Goal: Find specific page/section: Find specific page/section

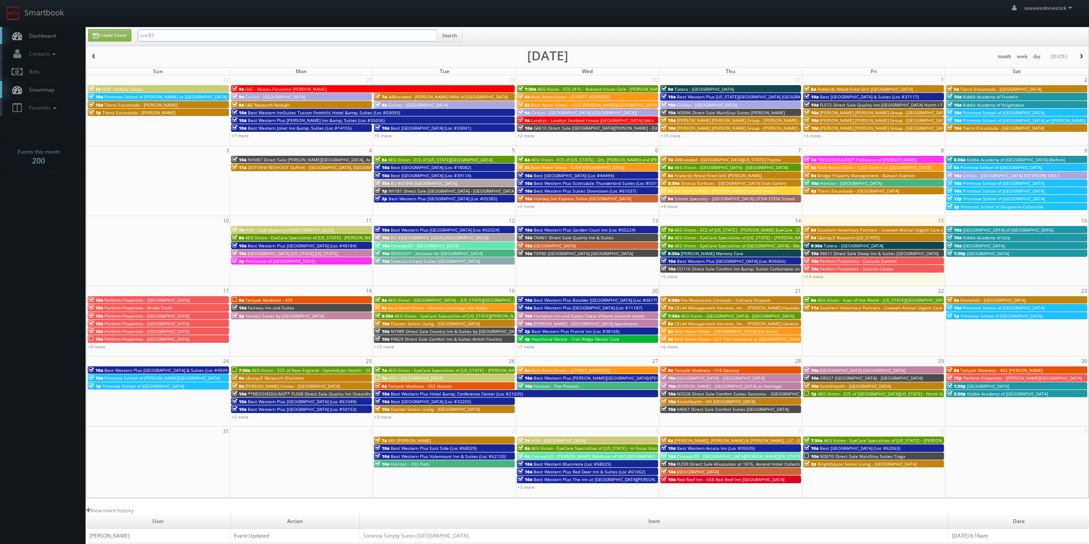
drag, startPoint x: 163, startPoint y: 38, endPoint x: 101, endPoint y: 44, distance: 62.7
click at [101, 44] on div "Create Event cnc91 Search" at bounding box center [588, 37] width 1013 height 17
type input "ga517"
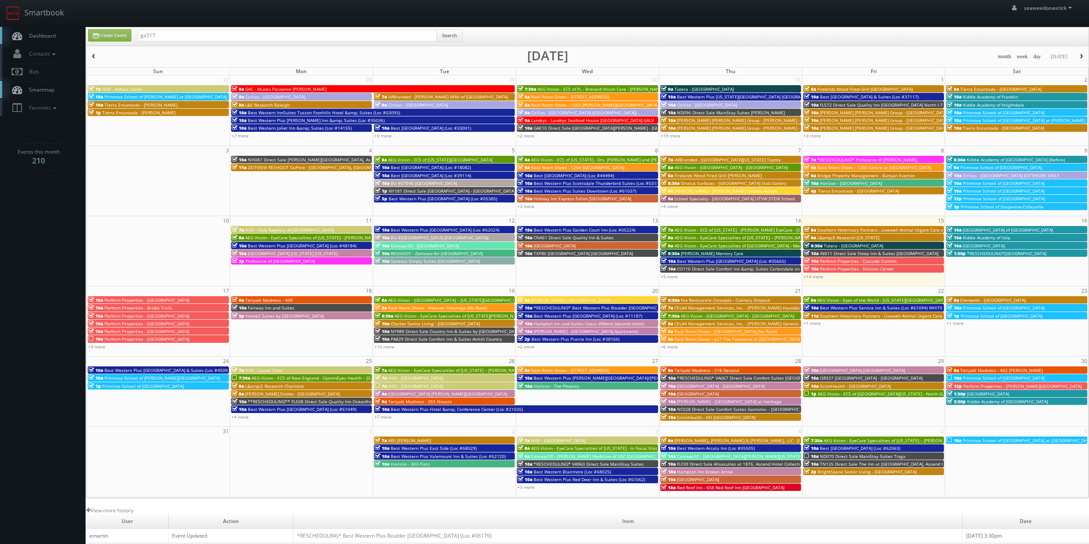
click at [453, 27] on div "Create Event ga517 Search" at bounding box center [587, 36] width 1002 height 18
click at [454, 34] on button "Search" at bounding box center [449, 35] width 26 height 13
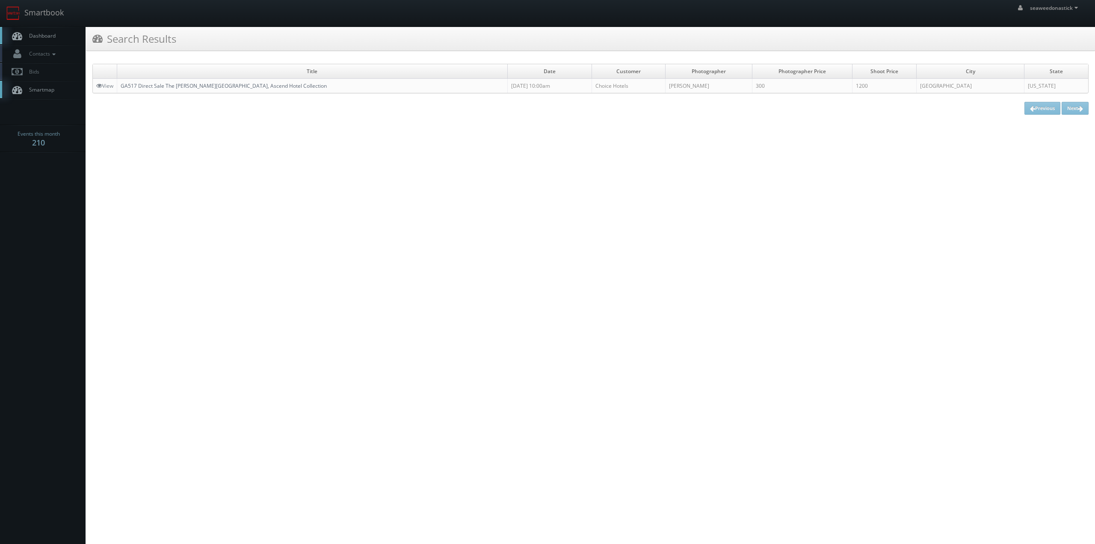
click at [140, 84] on link "GA517 Direct Sale The Connally Hotel Downtown Atlanta, Ascend Hotel Collection" at bounding box center [224, 85] width 206 height 7
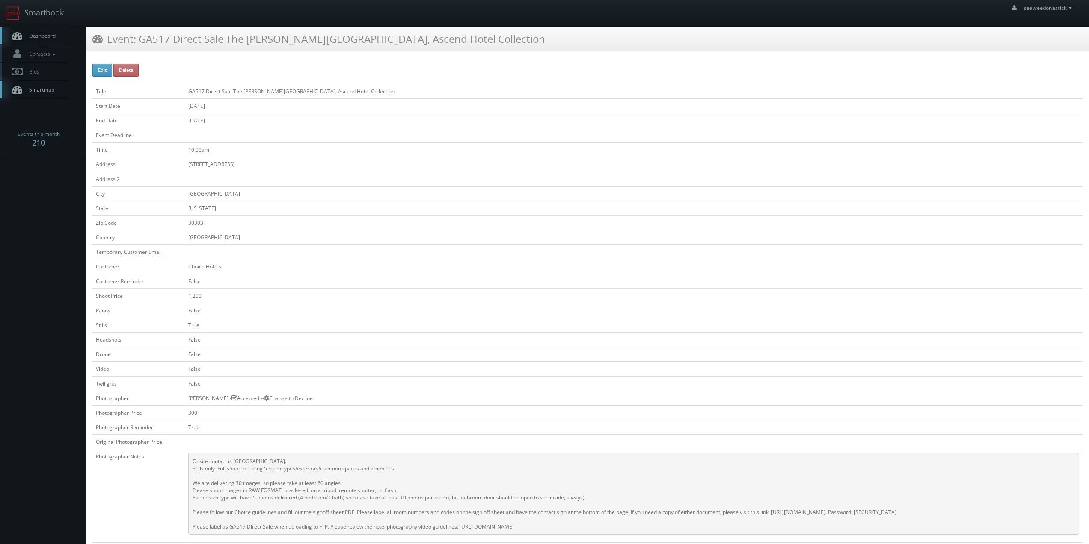
click at [63, 36] on link "Dashboard" at bounding box center [43, 36] width 86 height 18
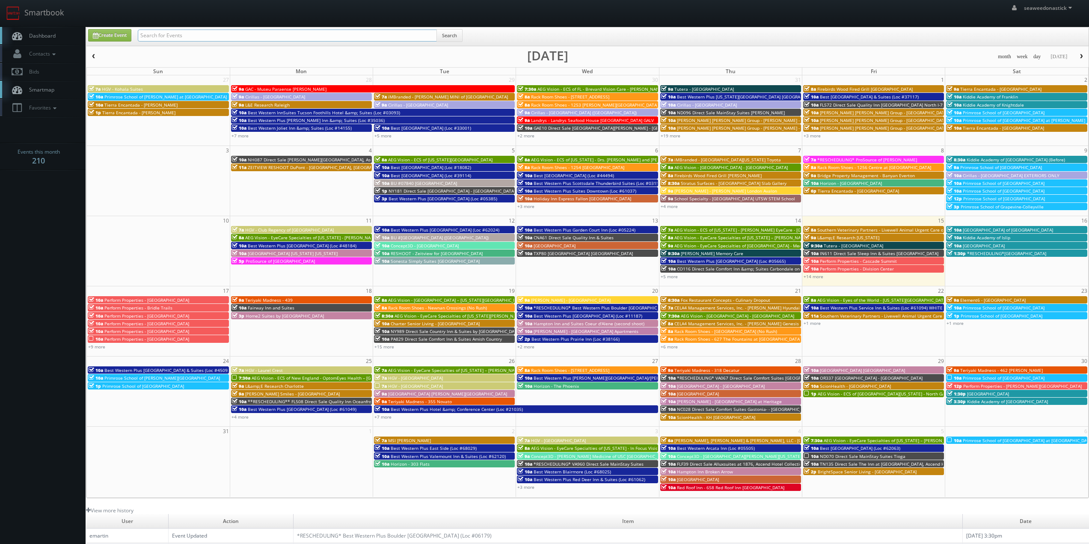
click at [190, 38] on input "text" at bounding box center [287, 36] width 299 height 12
paste input "CAJ12"
type input "CAJ12"
drag, startPoint x: 460, startPoint y: 37, endPoint x: 456, endPoint y: 38, distance: 4.5
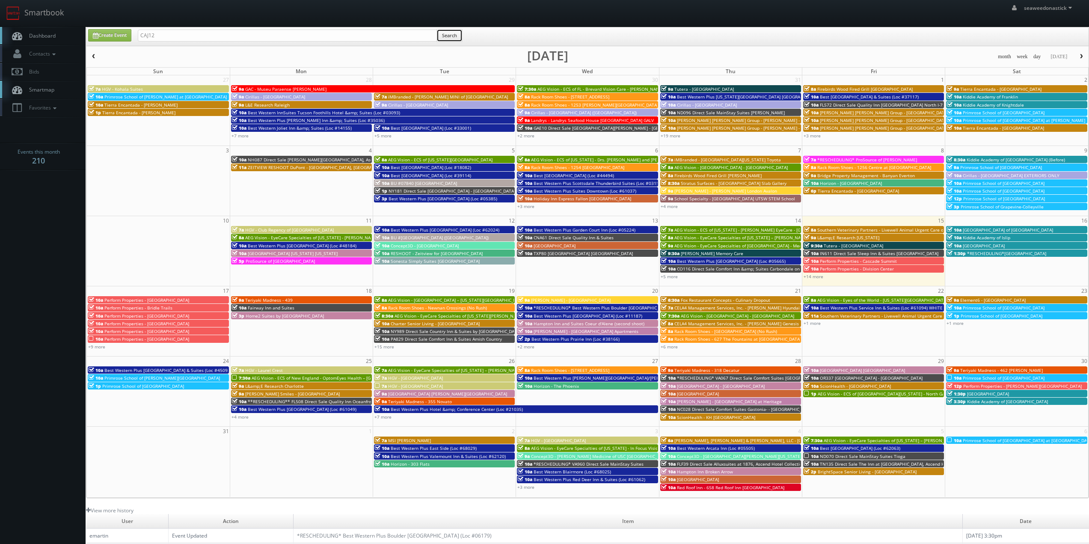
click at [460, 37] on button "Search" at bounding box center [449, 35] width 26 height 13
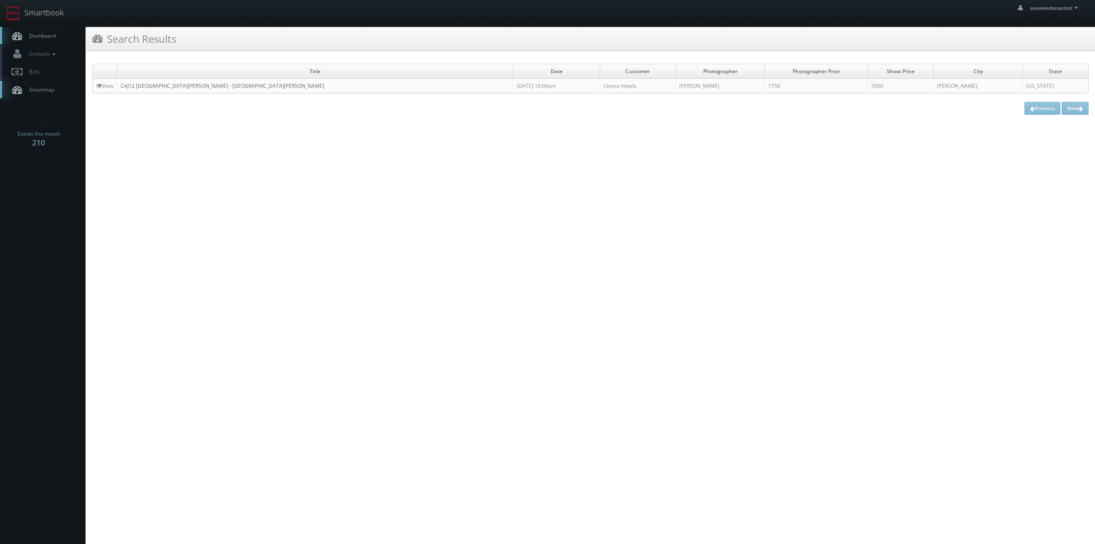
click at [148, 86] on link "CAJ12 Cambria Hotel Templeton - Paso Robles" at bounding box center [223, 85] width 204 height 7
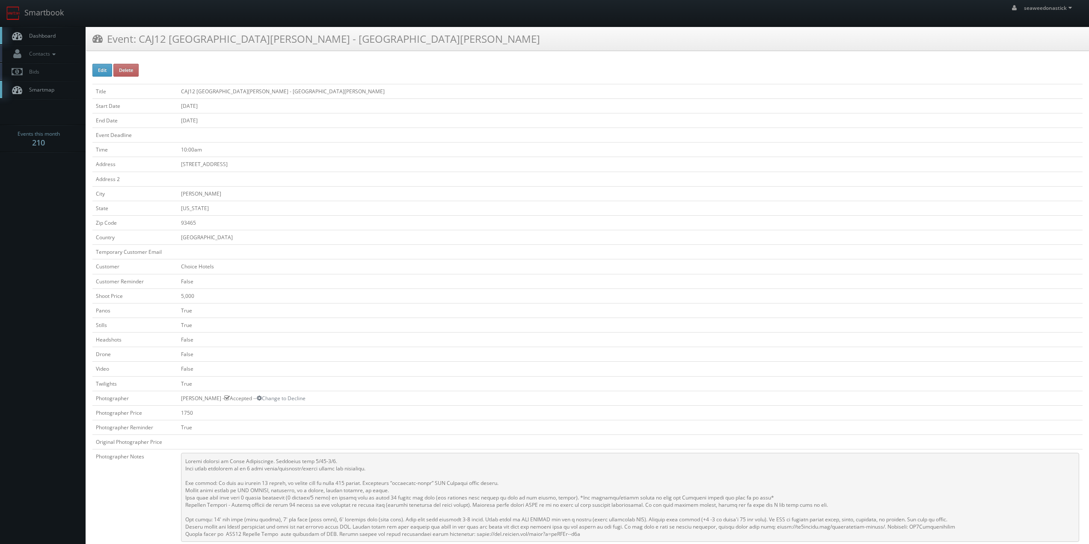
click at [308, 172] on td at bounding box center [630, 179] width 905 height 15
click at [305, 163] on td "1000 Las Tablas Road" at bounding box center [630, 164] width 905 height 15
drag, startPoint x: 303, startPoint y: 44, endPoint x: 367, endPoint y: 43, distance: 63.7
click at [367, 43] on div "Event: CAJ12 Cambria Hotel Templeton - Paso Robles" at bounding box center [587, 39] width 1003 height 24
copy h3 "Paso Robles"
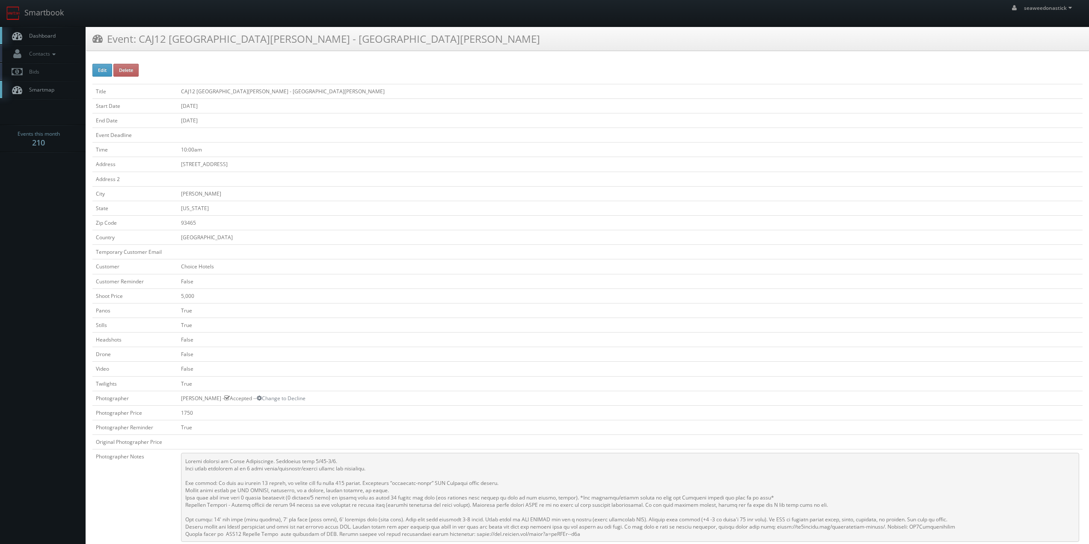
click at [355, 72] on div "Edit Delete Title CAJ12 Cambria Hotel Templeton - Paso Robles Start Date 07/01/…" at bounding box center [587, 434] width 990 height 740
click at [50, 37] on span "Dashboard" at bounding box center [40, 35] width 31 height 7
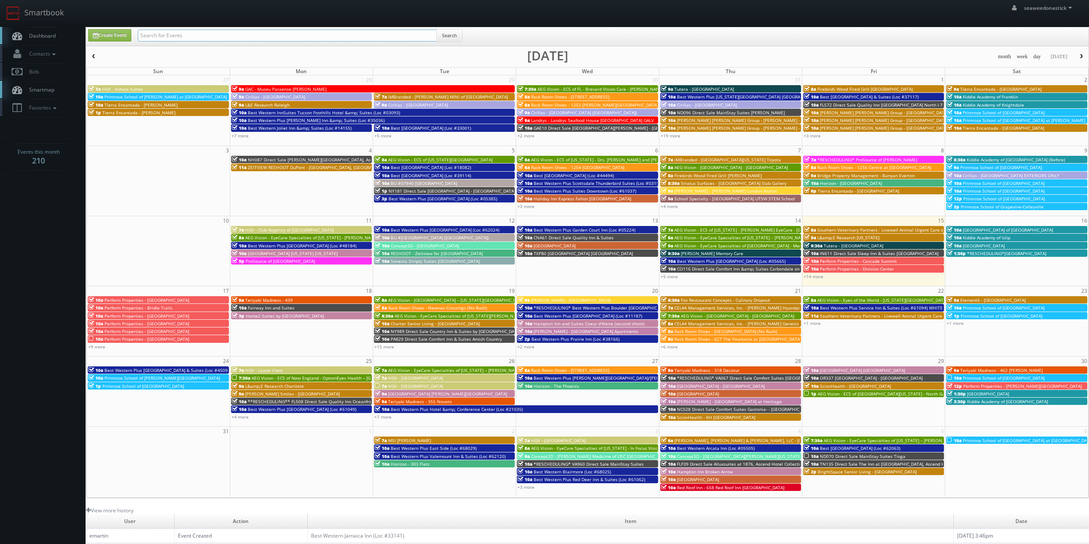
click at [194, 36] on input "text" at bounding box center [287, 36] width 299 height 12
paste input "(07-23-25) Holiday Inn Express Chester by IHG"
drag, startPoint x: 168, startPoint y: 37, endPoint x: 60, endPoint y: 49, distance: 108.0
click at [60, 49] on body "Smartbook Toggle Side Navigation Toggle Top Navigation seaweedonastick seaweedo…" at bounding box center [544, 337] width 1089 height 674
type input "Holiday Inn Express [PERSON_NAME] by IHG"
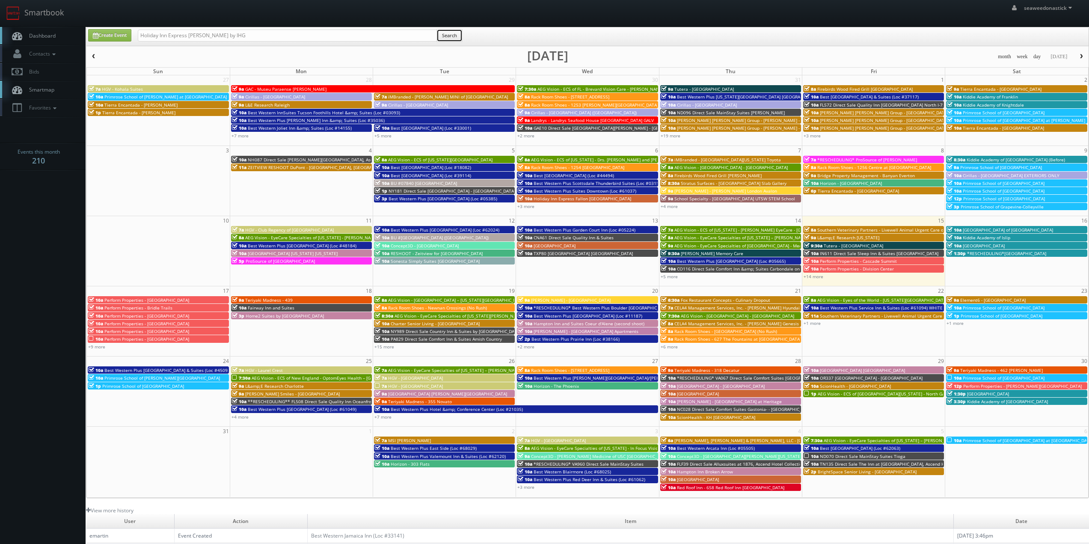
click at [449, 37] on button "Search" at bounding box center [449, 35] width 26 height 13
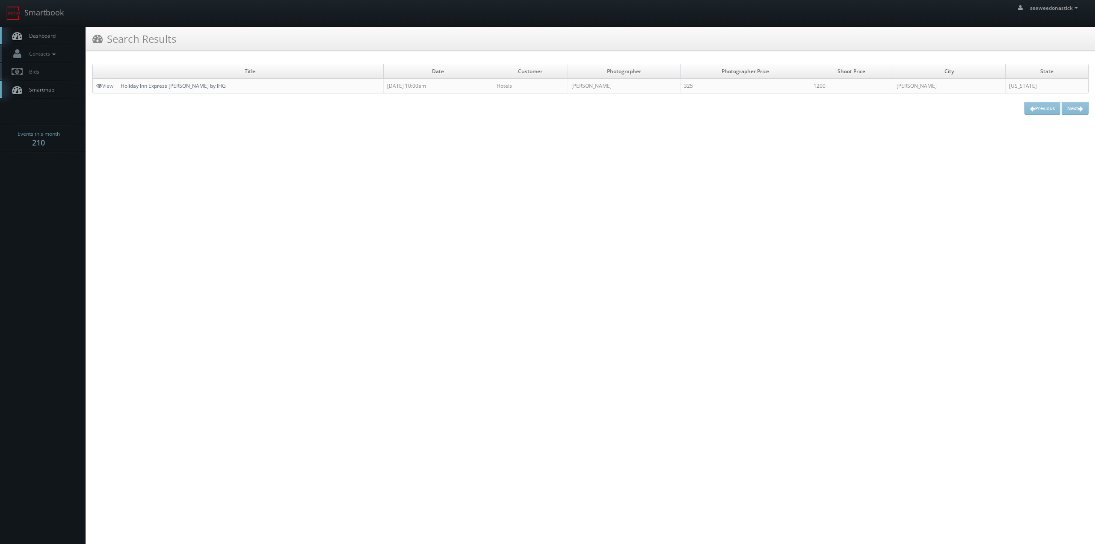
click at [175, 83] on link "Holiday Inn Express [PERSON_NAME] by IHG" at bounding box center [173, 85] width 105 height 7
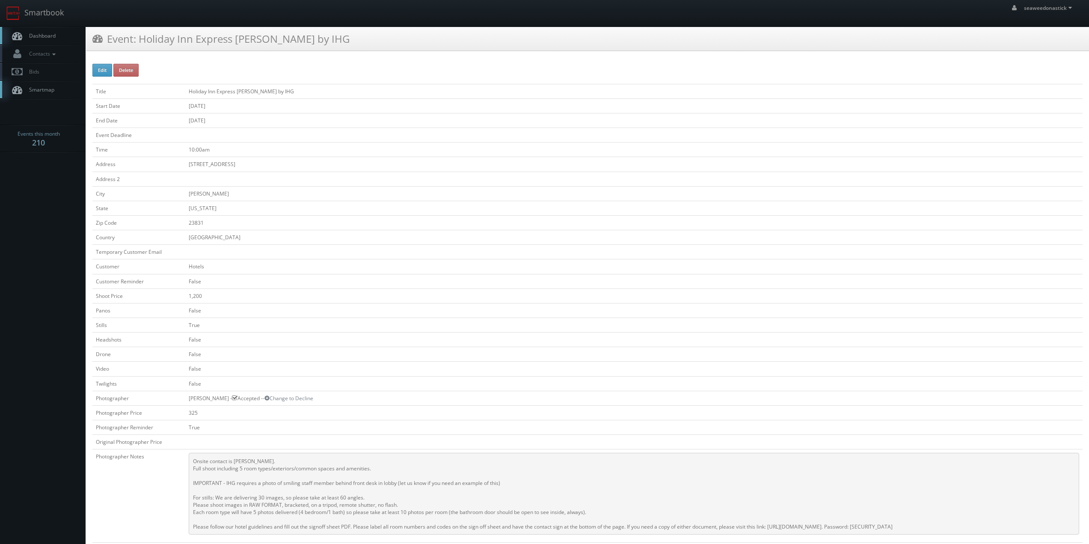
click at [560, 273] on td "Hotels" at bounding box center [633, 266] width 897 height 15
